Goal: Information Seeking & Learning: Learn about a topic

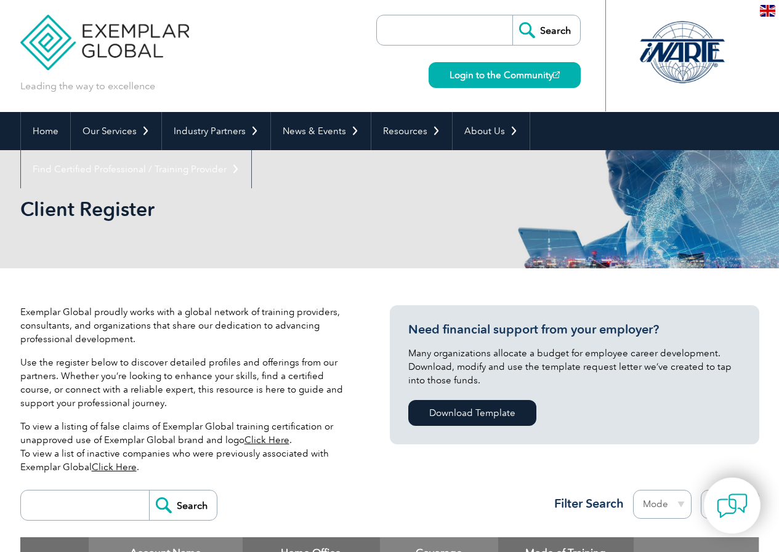
scroll to position [246, 0]
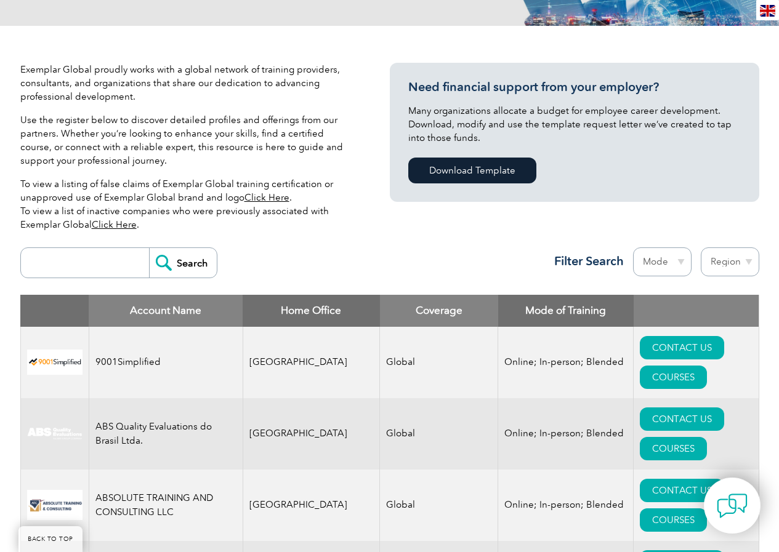
click at [112, 260] on input "search" at bounding box center [88, 263] width 122 height 30
type input "SQC certification"
click at [149, 248] on input "Search" at bounding box center [183, 263] width 68 height 30
click at [155, 261] on input "Search" at bounding box center [183, 263] width 68 height 30
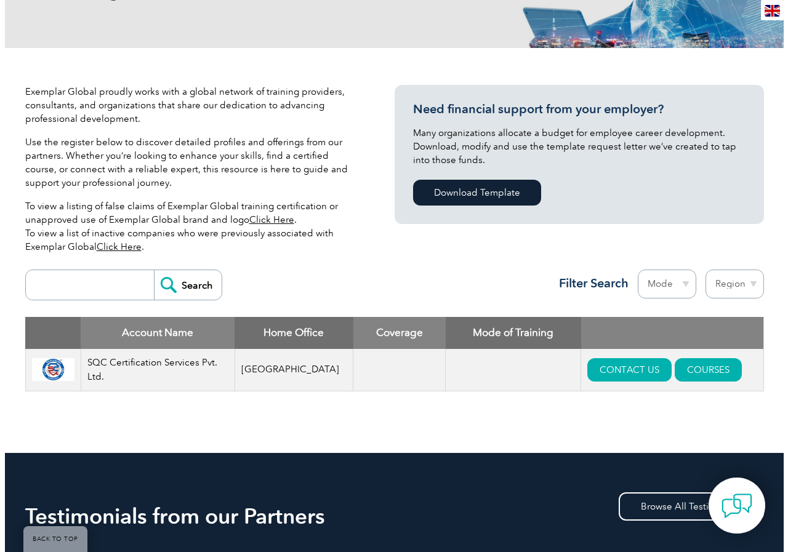
scroll to position [246, 0]
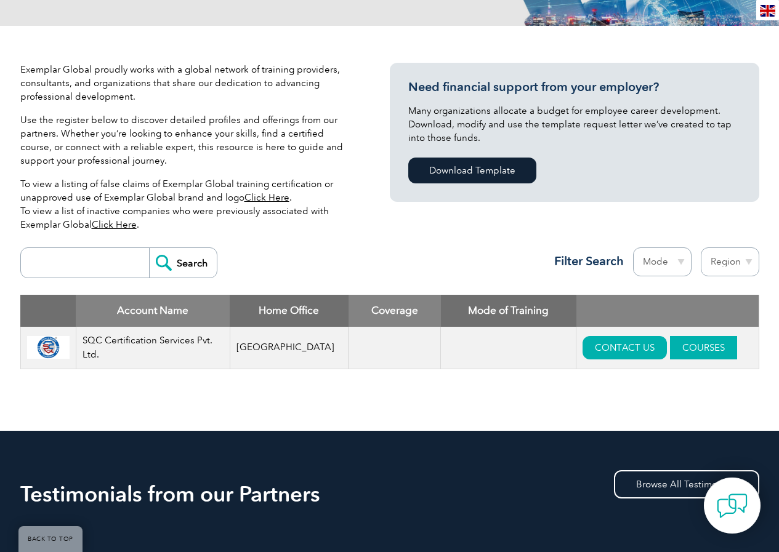
click at [674, 339] on link "COURSES" at bounding box center [703, 347] width 67 height 23
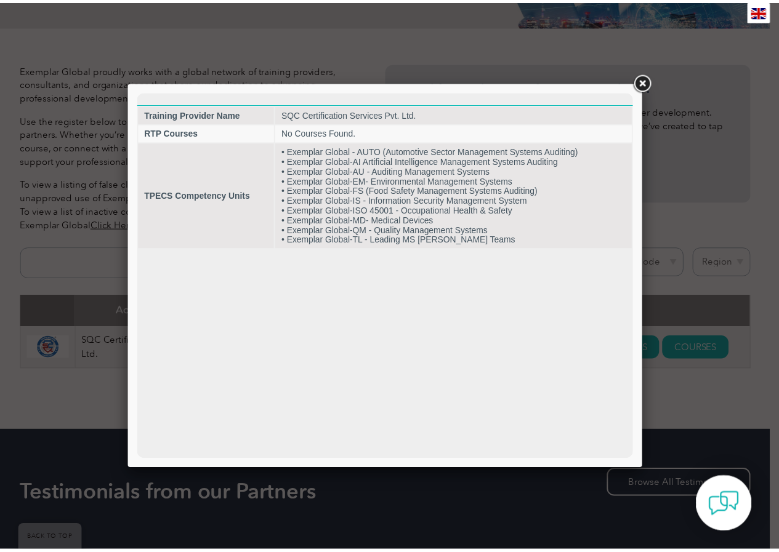
scroll to position [0, 0]
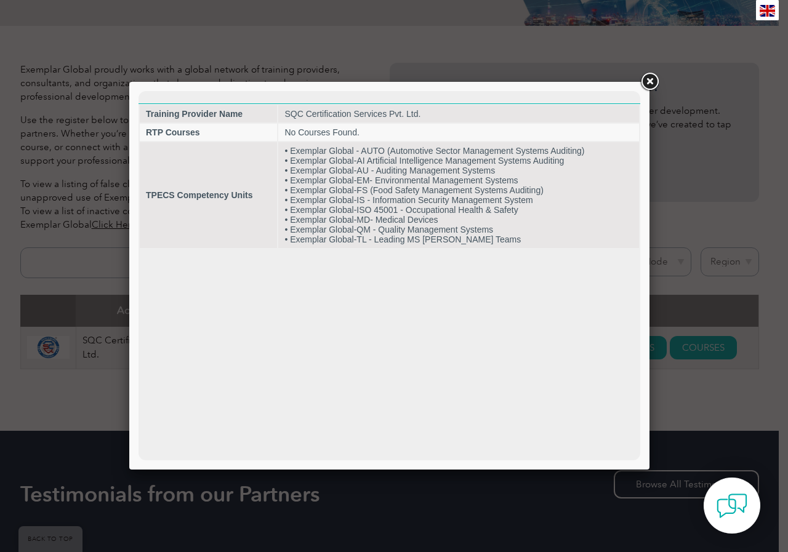
click at [649, 83] on link at bounding box center [650, 82] width 22 height 22
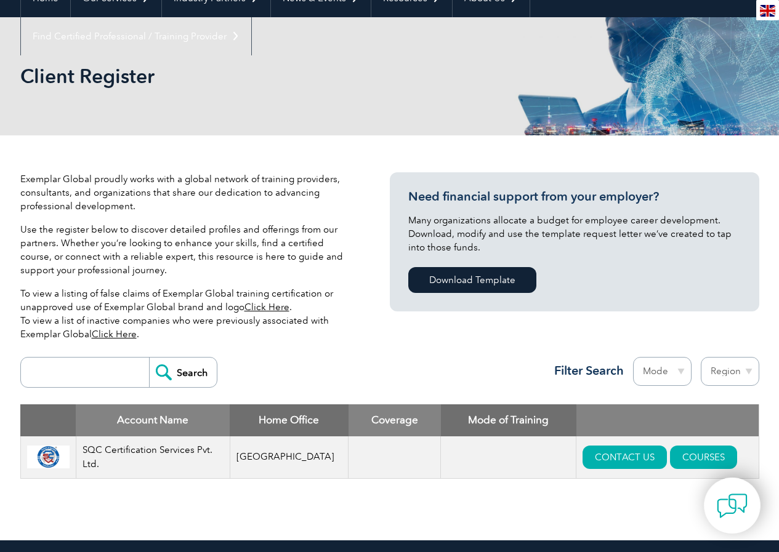
scroll to position [308, 0]
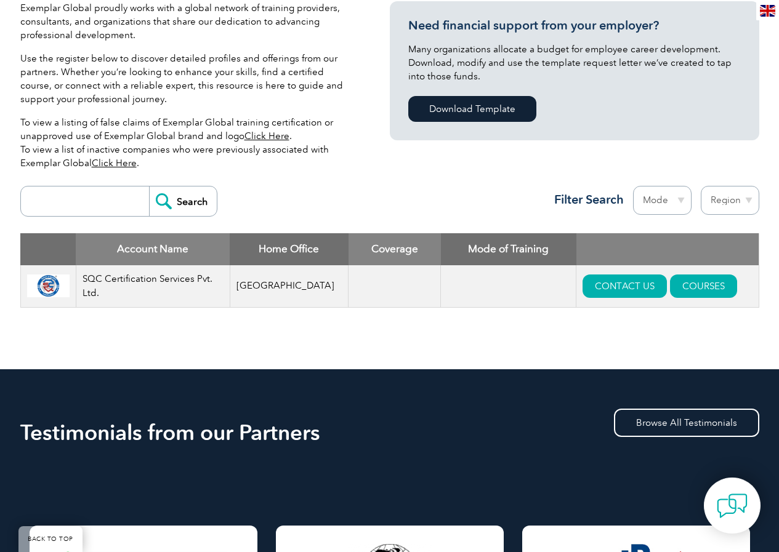
click at [95, 205] on input "search" at bounding box center [88, 202] width 122 height 30
type input "global standard"
click at [149, 187] on input "Search" at bounding box center [183, 202] width 68 height 30
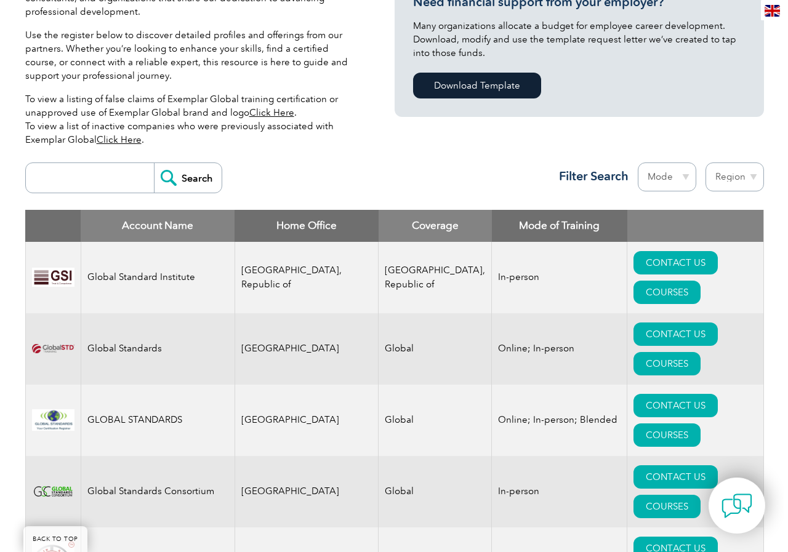
scroll to position [370, 0]
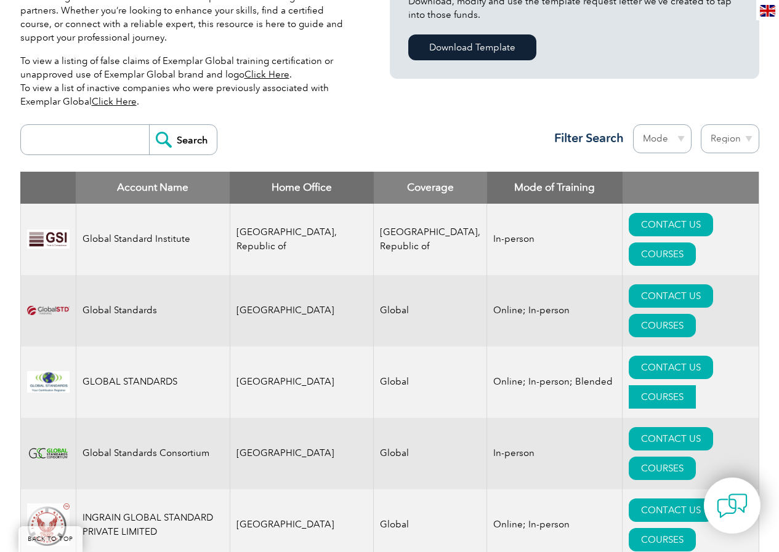
click at [685, 386] on link "COURSES" at bounding box center [662, 397] width 67 height 23
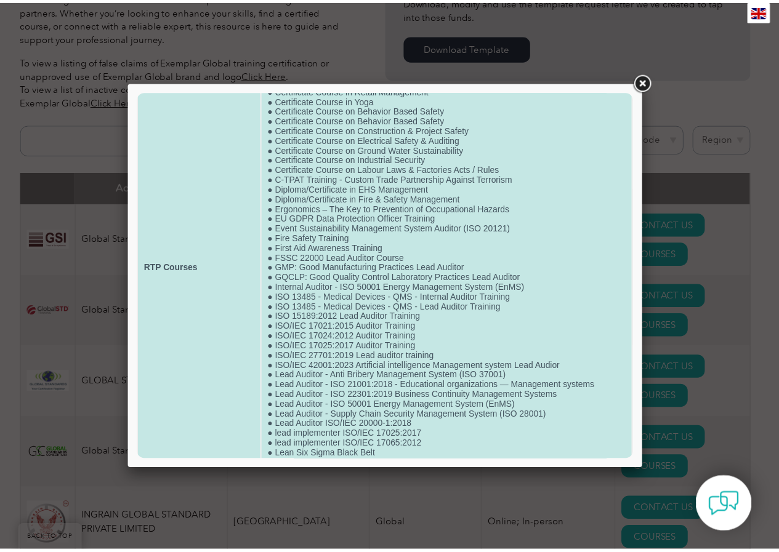
scroll to position [123, 0]
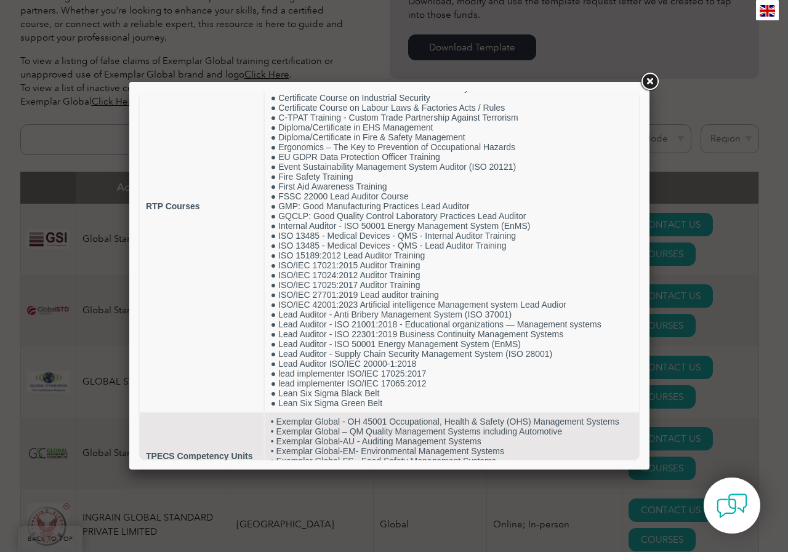
click at [658, 83] on link at bounding box center [650, 82] width 22 height 22
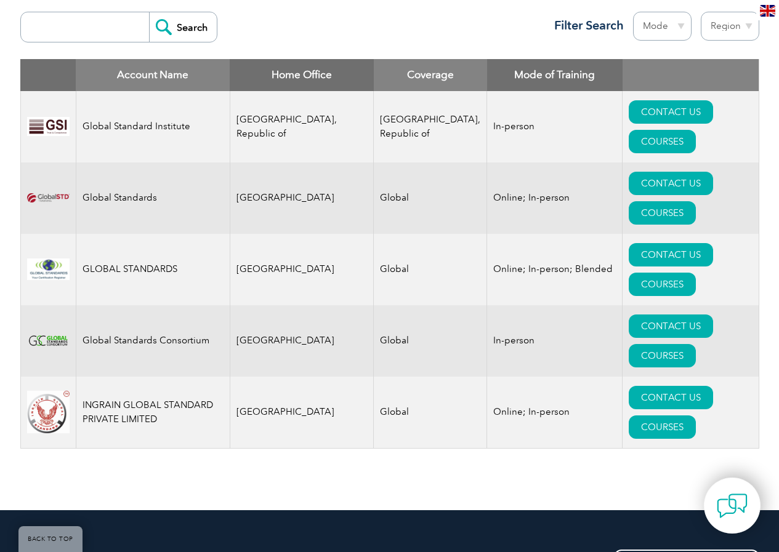
scroll to position [493, 0]
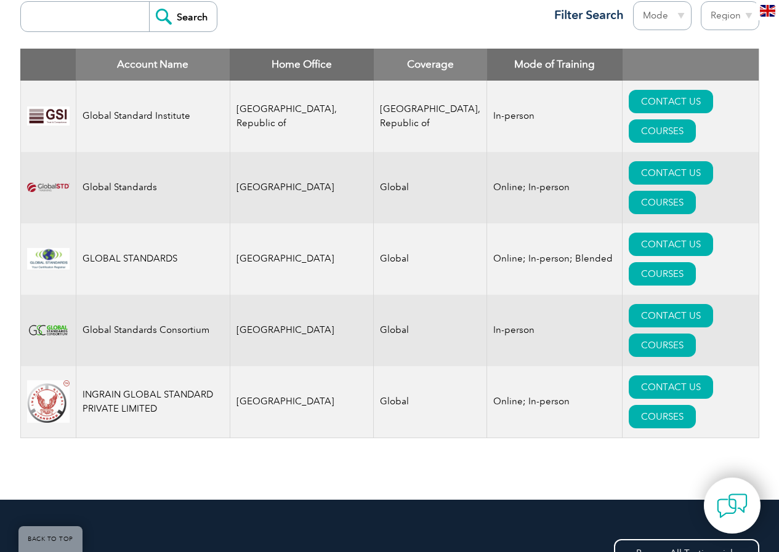
click at [86, 21] on input "search" at bounding box center [88, 17] width 122 height 30
type input "SQC certification"
click at [171, 11] on input "Search" at bounding box center [183, 17] width 68 height 30
